Goal: Information Seeking & Learning: Find specific fact

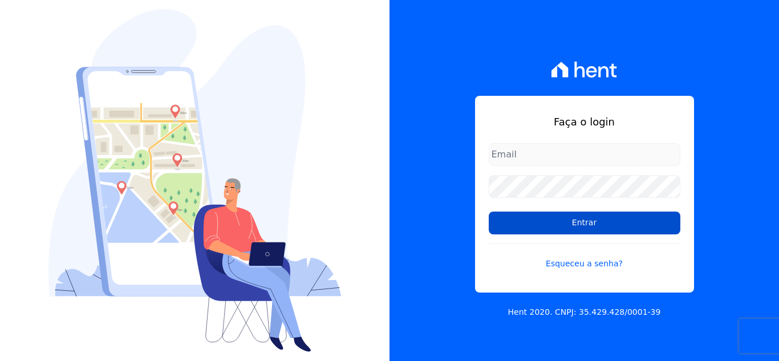
type input "[EMAIL_ADDRESS][DOMAIN_NAME]"
click at [562, 222] on input "Entrar" at bounding box center [585, 223] width 192 height 23
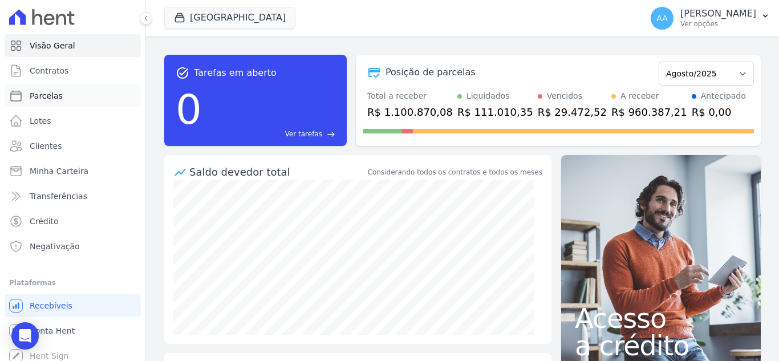
click at [61, 85] on link "Parcelas" at bounding box center [73, 95] width 136 height 23
click at [65, 94] on link "Parcelas" at bounding box center [73, 95] width 136 height 23
select select
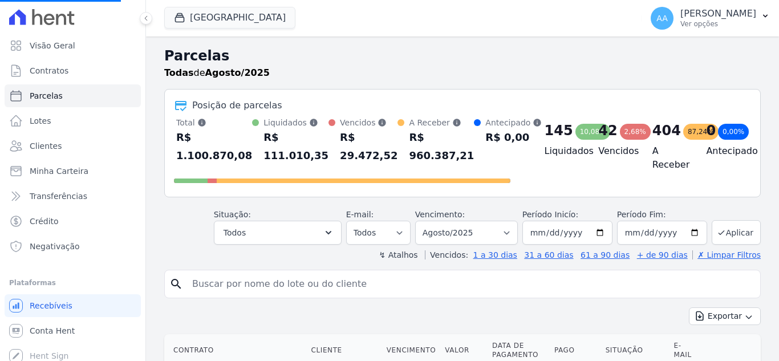
select select
click at [254, 281] on input "search" at bounding box center [470, 284] width 571 height 23
paste input "[PERSON_NAME]"
type input "[PERSON_NAME]"
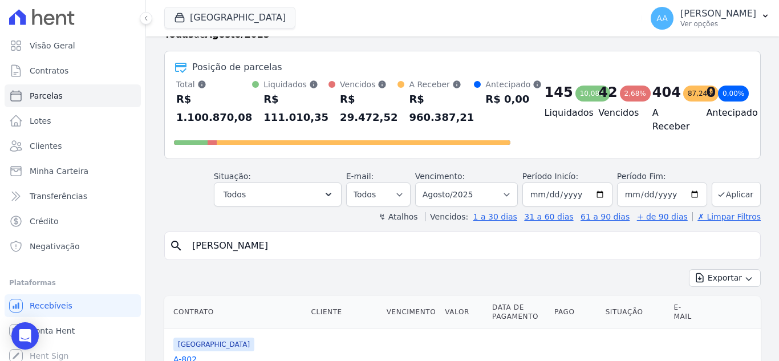
select select
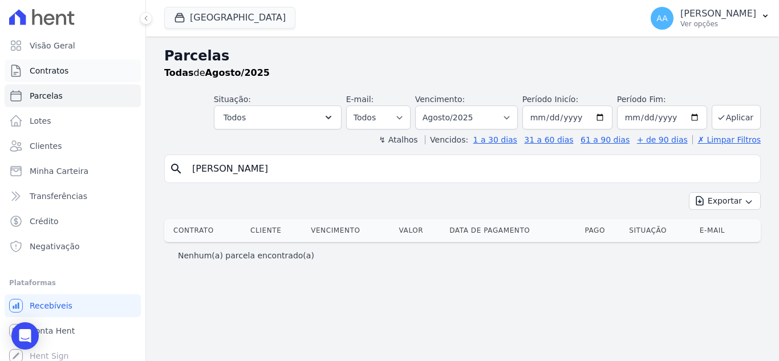
click at [72, 71] on link "Contratos" at bounding box center [73, 70] width 136 height 23
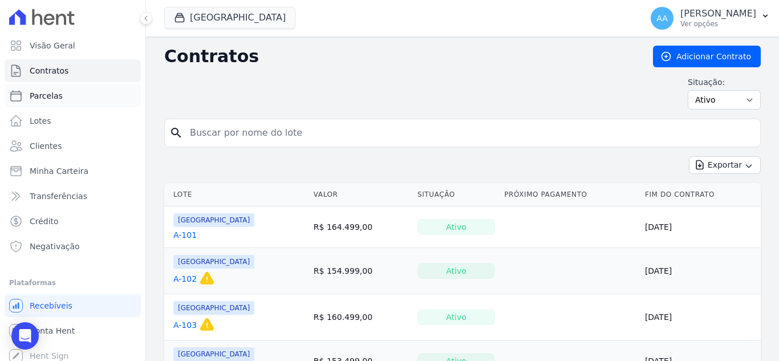
click at [64, 92] on link "Parcelas" at bounding box center [73, 95] width 136 height 23
select select
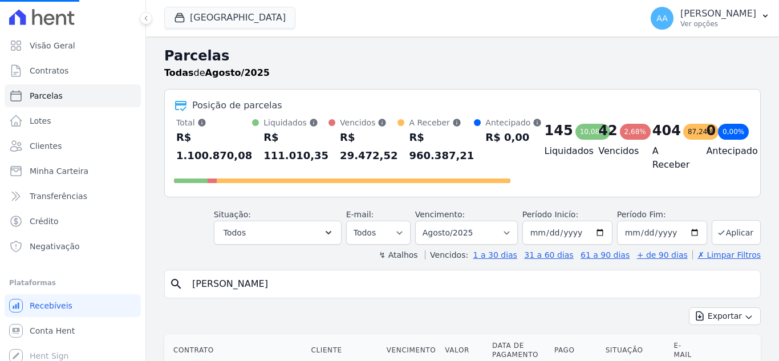
click at [300, 294] on input "[PERSON_NAME]" at bounding box center [470, 284] width 571 height 23
select select
click at [282, 282] on input "search" at bounding box center [470, 284] width 571 height 23
paste input "[PERSON_NAME]"
type input "[PERSON_NAME]"
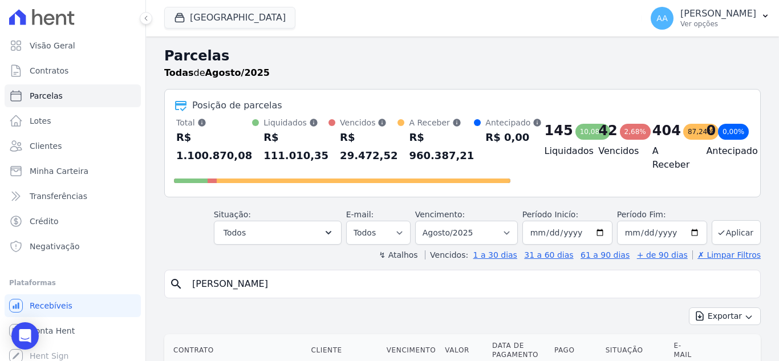
select select
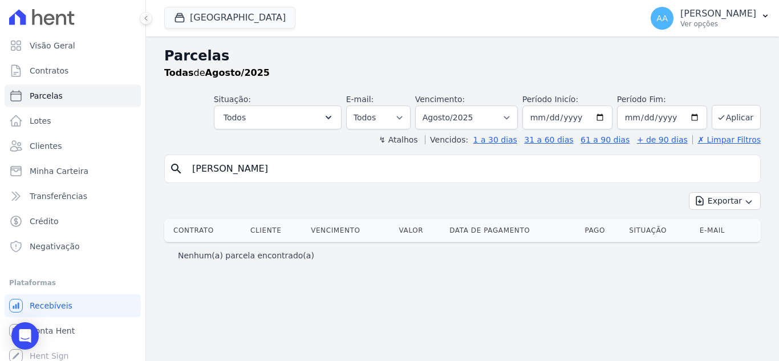
click at [60, 109] on ul "Visão Geral Contratos [GEOGRAPHIC_DATA] Lotes Clientes Minha Carteira Transferê…" at bounding box center [73, 146] width 136 height 224
click at [67, 119] on link "Lotes" at bounding box center [73, 121] width 136 height 23
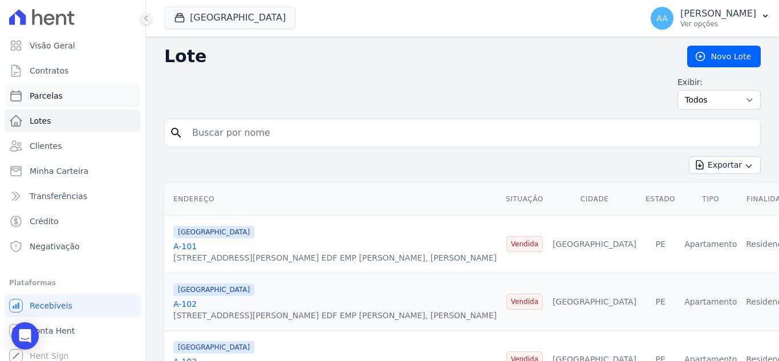
click at [78, 106] on link "Parcelas" at bounding box center [73, 95] width 136 height 23
select select
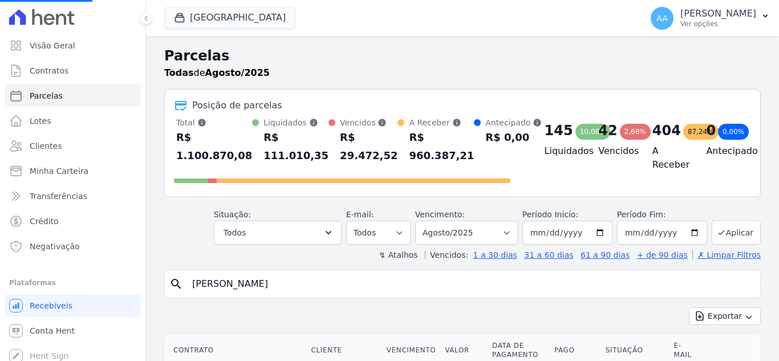
select select
click at [227, 284] on input "search" at bounding box center [470, 284] width 571 height 23
paste input "[PERSON_NAME]"
drag, startPoint x: 227, startPoint y: 284, endPoint x: 203, endPoint y: 281, distance: 24.7
click at [203, 281] on input "[PERSON_NAME]" at bounding box center [470, 284] width 571 height 23
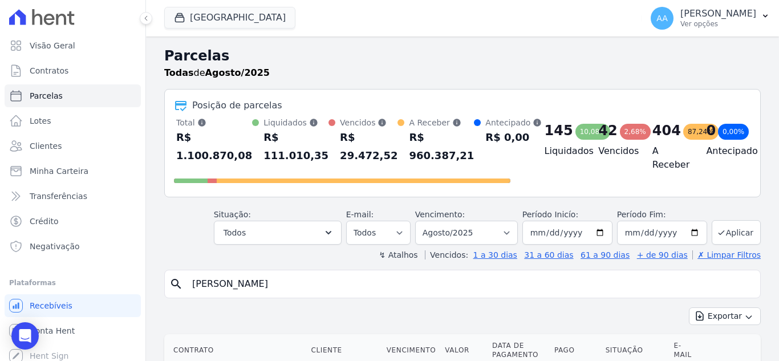
click at [211, 284] on input "[PERSON_NAME]" at bounding box center [470, 284] width 571 height 23
type input "[PERSON_NAME]"
select select
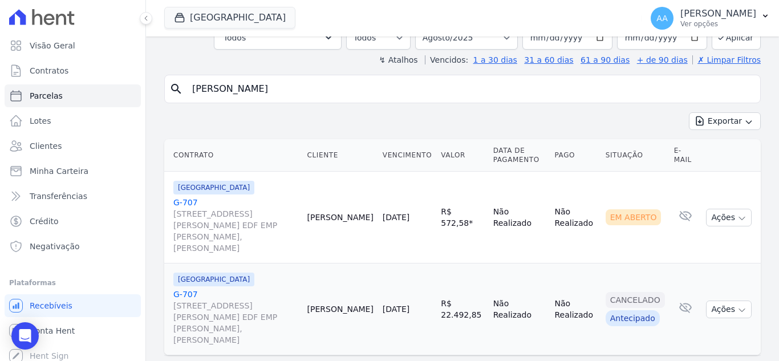
scroll to position [86, 0]
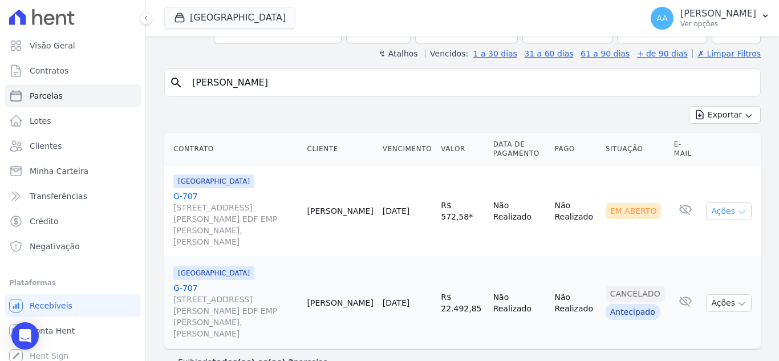
click at [715, 207] on button "Ações" at bounding box center [729, 212] width 46 height 18
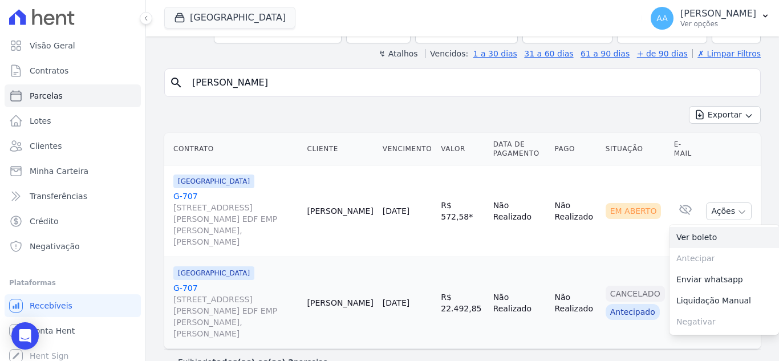
click at [671, 239] on link "Ver boleto" at bounding box center [725, 237] width 110 height 21
